Goal: Find specific page/section: Find specific page/section

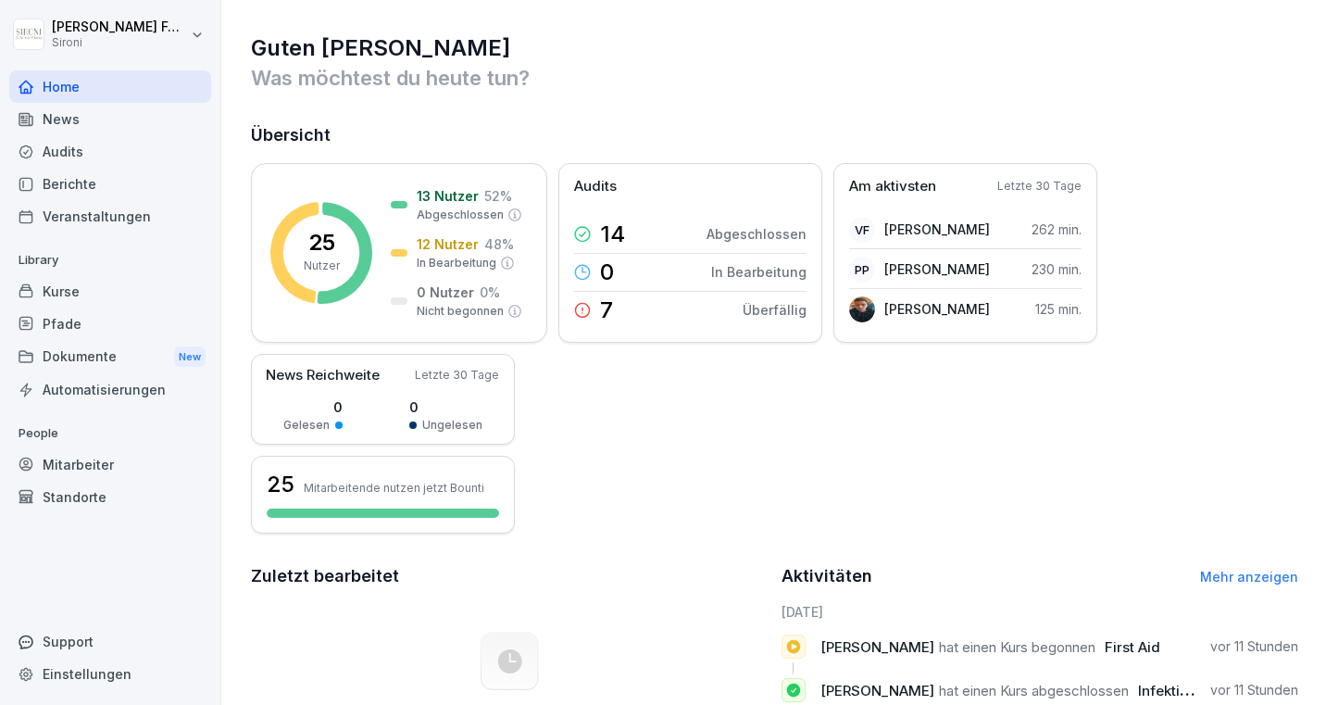
click at [107, 462] on div "Mitarbeiter" at bounding box center [110, 464] width 202 height 32
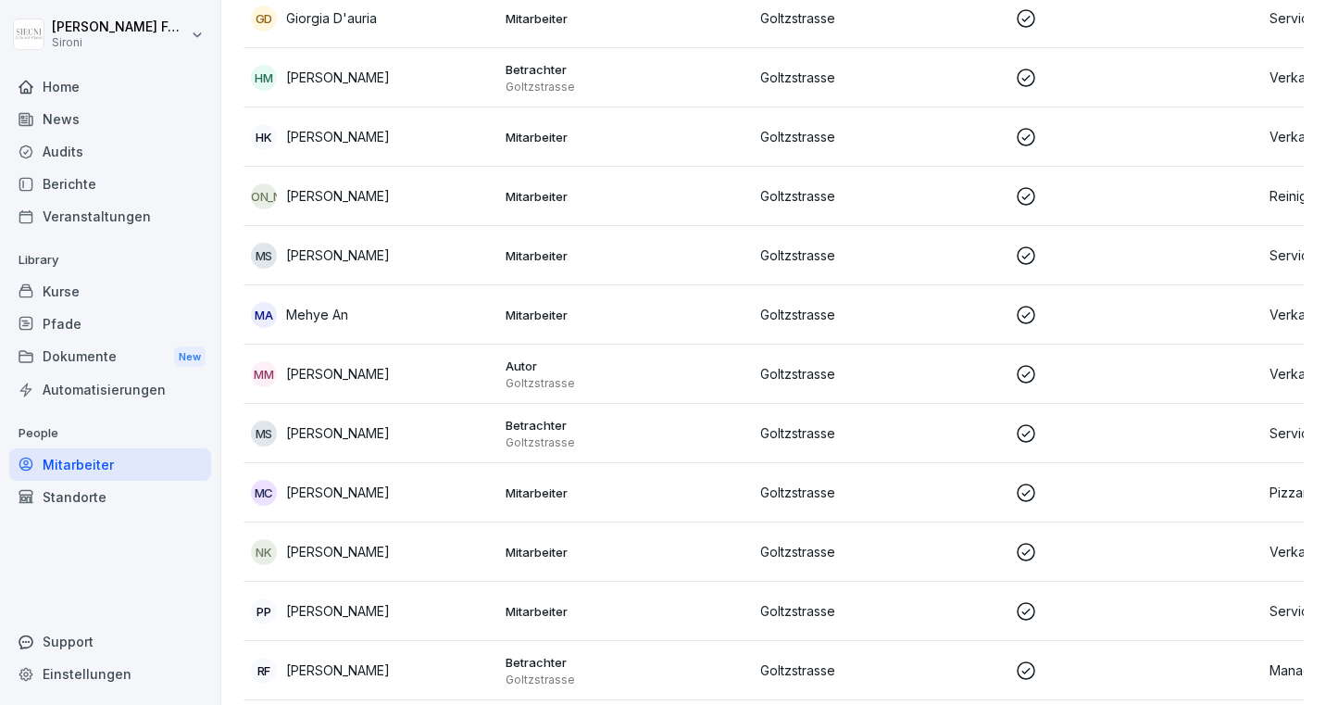
click at [116, 284] on div "Kurse" at bounding box center [110, 291] width 202 height 32
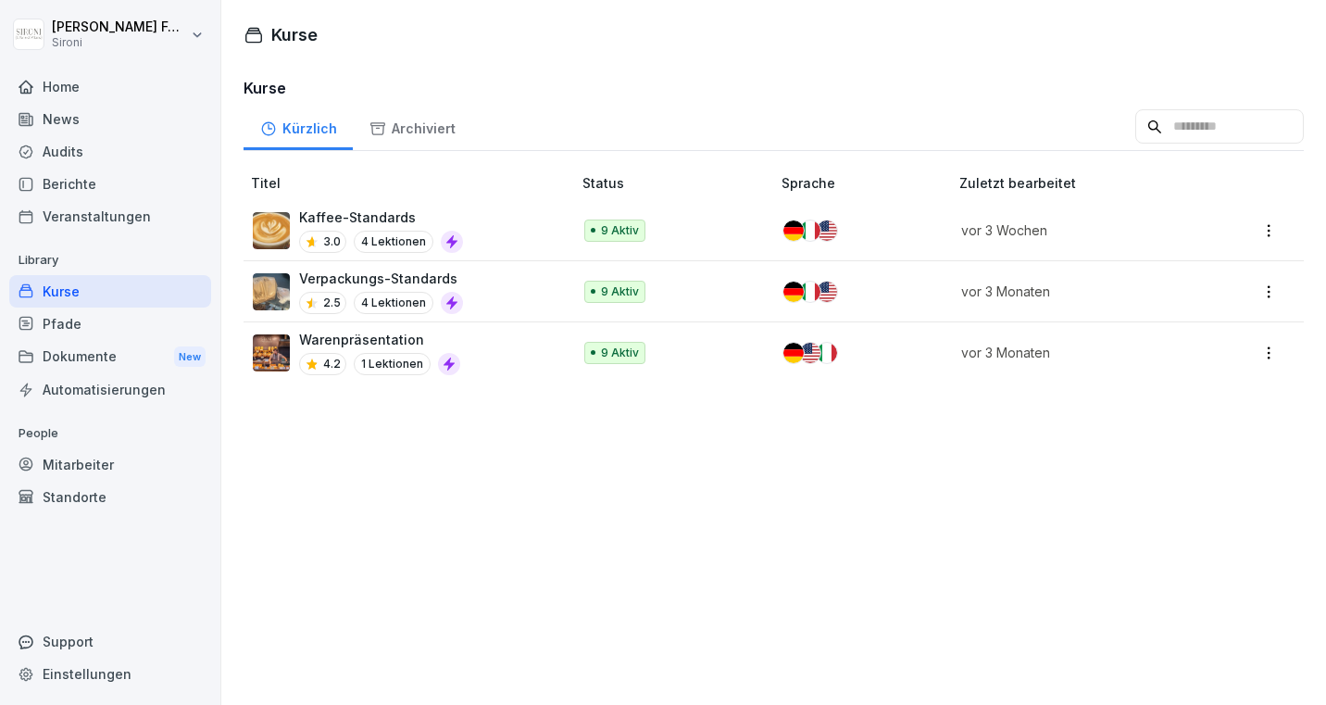
click at [112, 185] on div "Berichte" at bounding box center [110, 184] width 202 height 32
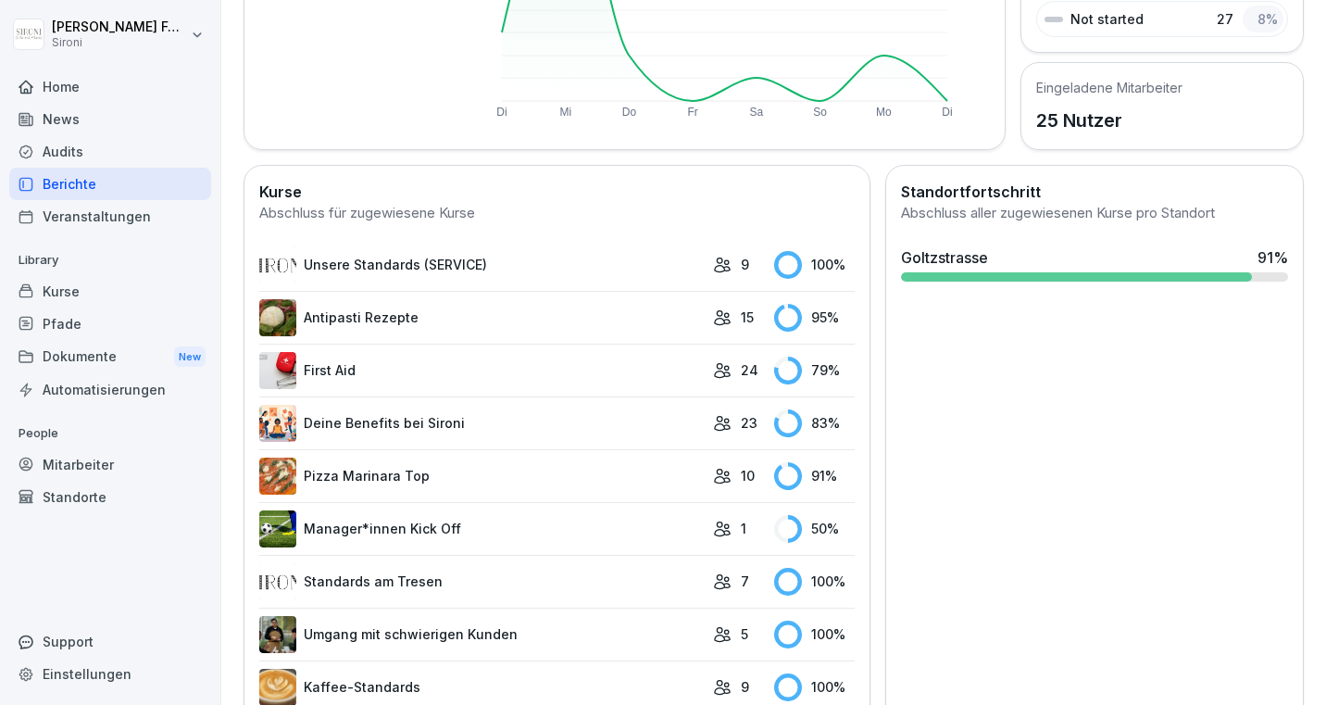
scroll to position [1308, 0]
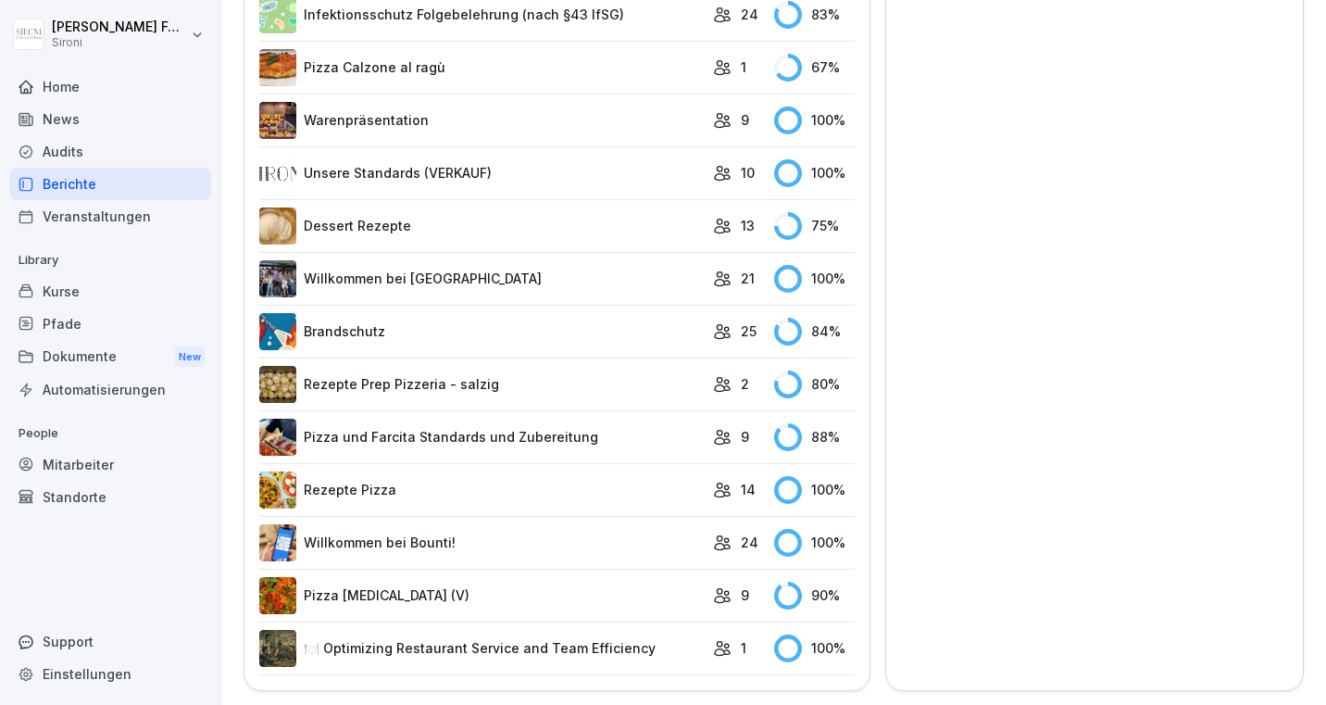
click at [483, 587] on link "Pizza [MEDICAL_DATA] (V)" at bounding box center [481, 595] width 444 height 37
